Goal: Information Seeking & Learning: Learn about a topic

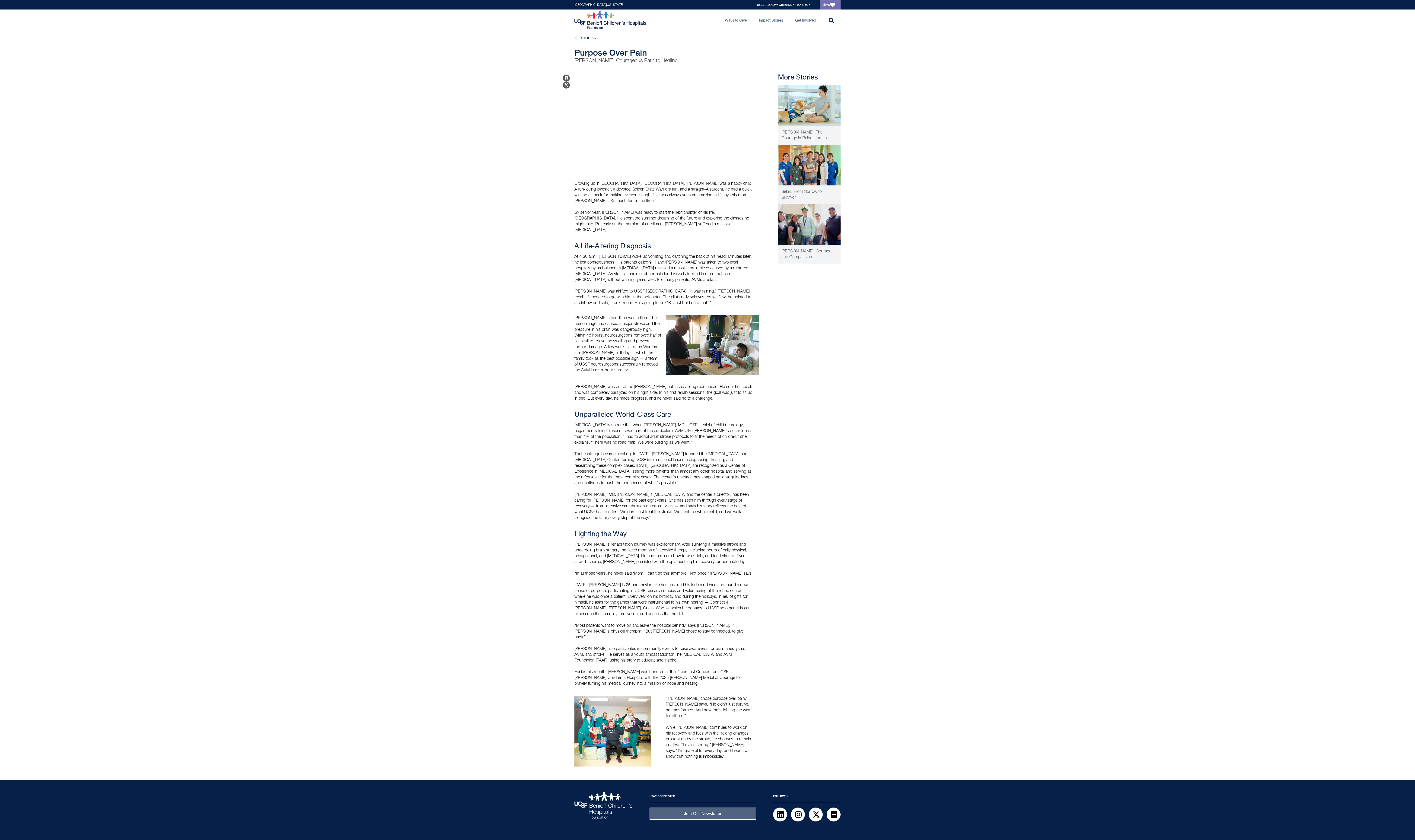
click at [1168, 606] on main "Stories Purpose Over Pain Andrew Santos’ Courageous Path to Healing Share on Fa…" at bounding box center [707, 405] width 1415 height 749
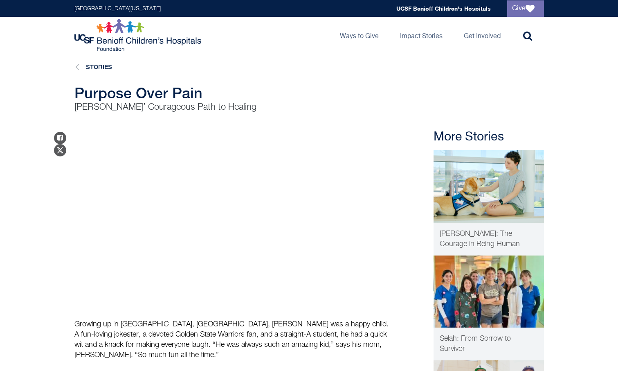
click at [347, 102] on p "[PERSON_NAME]’ Courageous Path to Healing" at bounding box center [231, 107] width 315 height 12
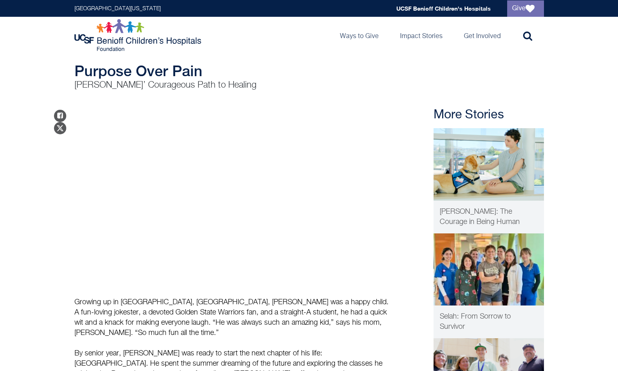
scroll to position [20, 0]
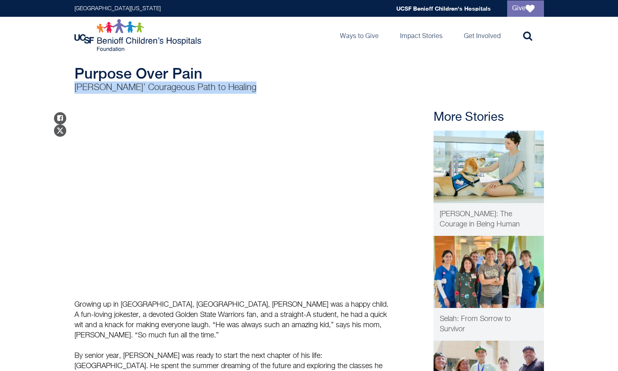
drag, startPoint x: 249, startPoint y: 83, endPoint x: 66, endPoint y: 86, distance: 183.3
click at [66, 86] on div "Purpose Over Pain Andrew Santos’ Courageous Path to Healing" at bounding box center [309, 79] width 618 height 29
copy p "[PERSON_NAME]’ Courageous Path to Healing"
